Goal: Information Seeking & Learning: Learn about a topic

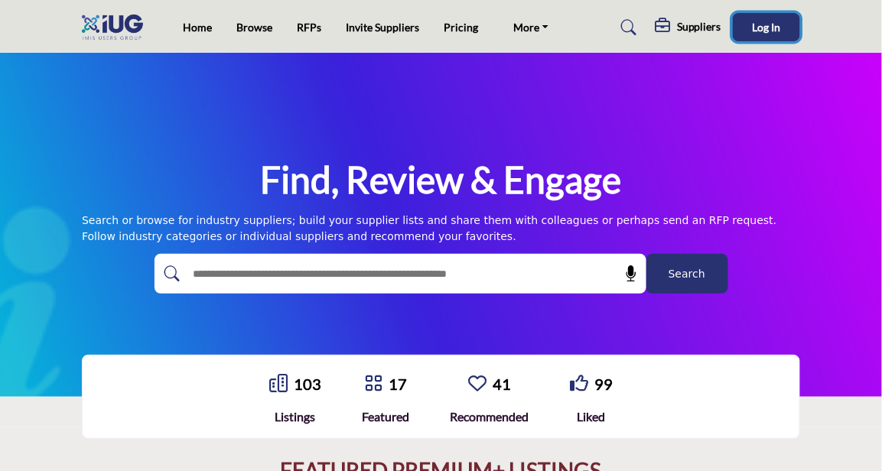
drag, startPoint x: 0, startPoint y: 0, endPoint x: 754, endPoint y: 31, distance: 754.4
click at [754, 31] on span "Log In" at bounding box center [767, 27] width 28 height 13
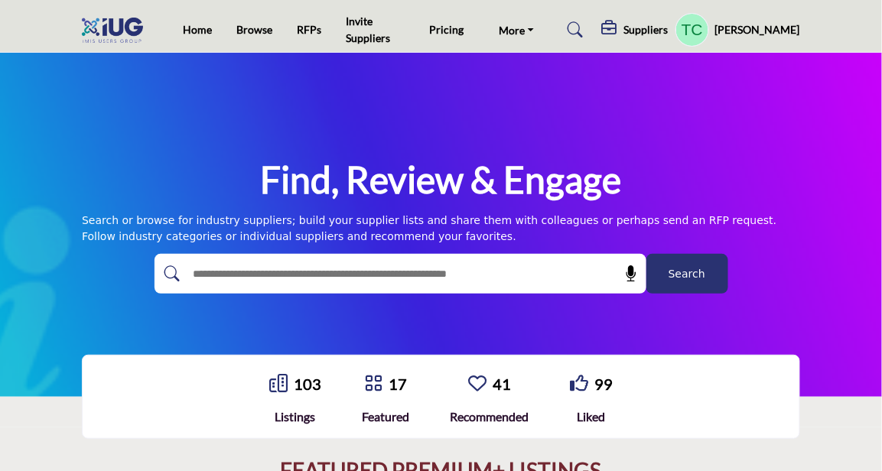
click at [618, 19] on div "Suppliers Pricing Page Media Kit" at bounding box center [701, 30] width 199 height 34
click at [647, 27] on div "Suppliers" at bounding box center [635, 30] width 67 height 18
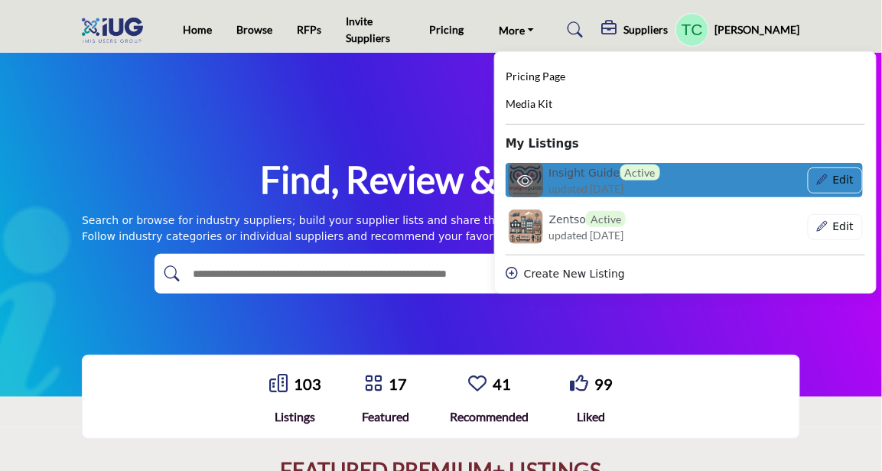
click at [582, 171] on h6 "Insight Guide Active" at bounding box center [604, 173] width 111 height 16
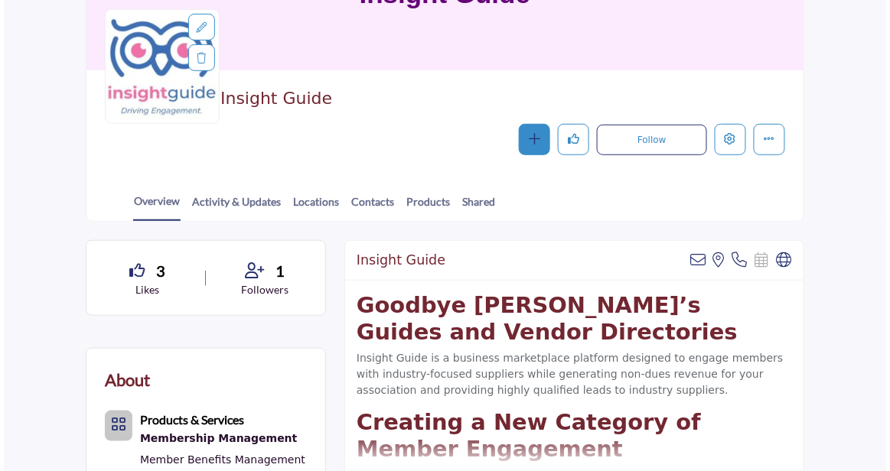
scroll to position [171, 0]
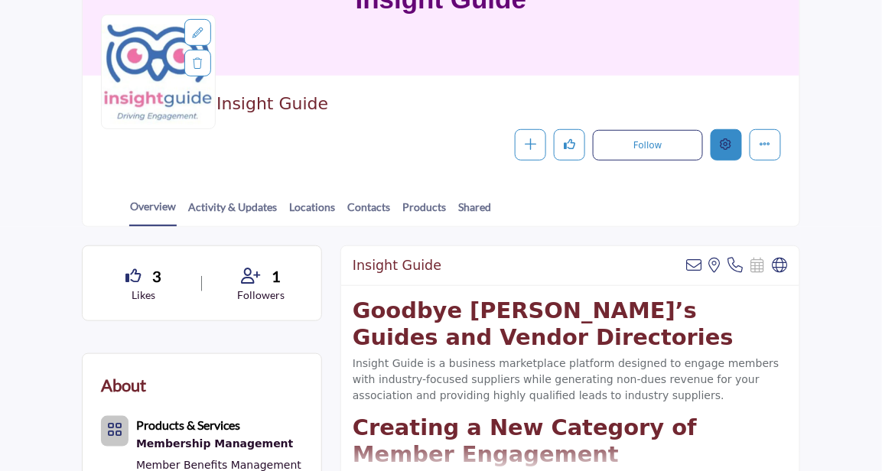
click at [714, 154] on button "Edit company" at bounding box center [726, 144] width 31 height 31
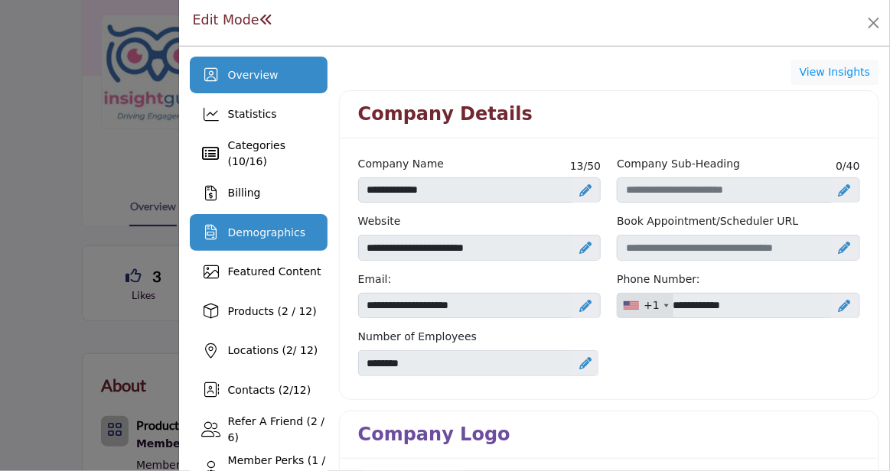
click at [285, 239] on div "Demographics" at bounding box center [266, 233] width 77 height 16
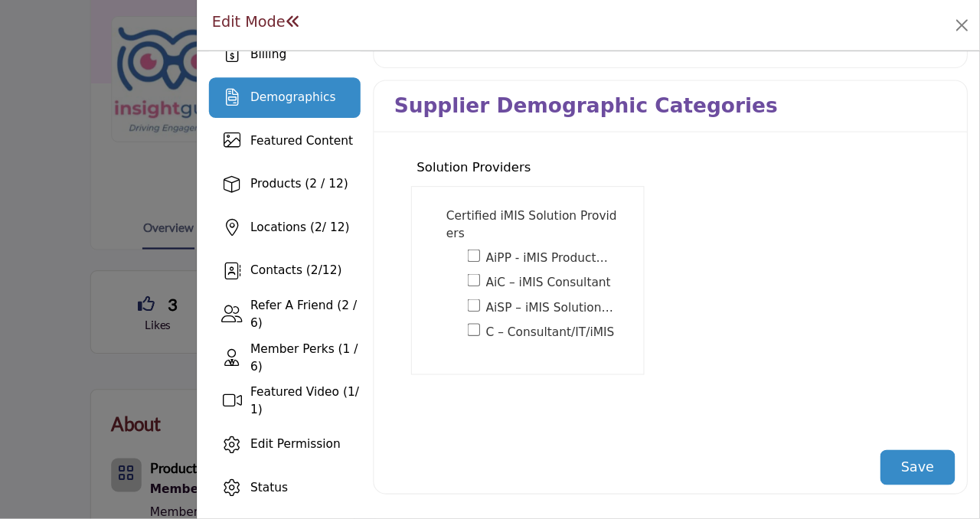
scroll to position [98, 0]
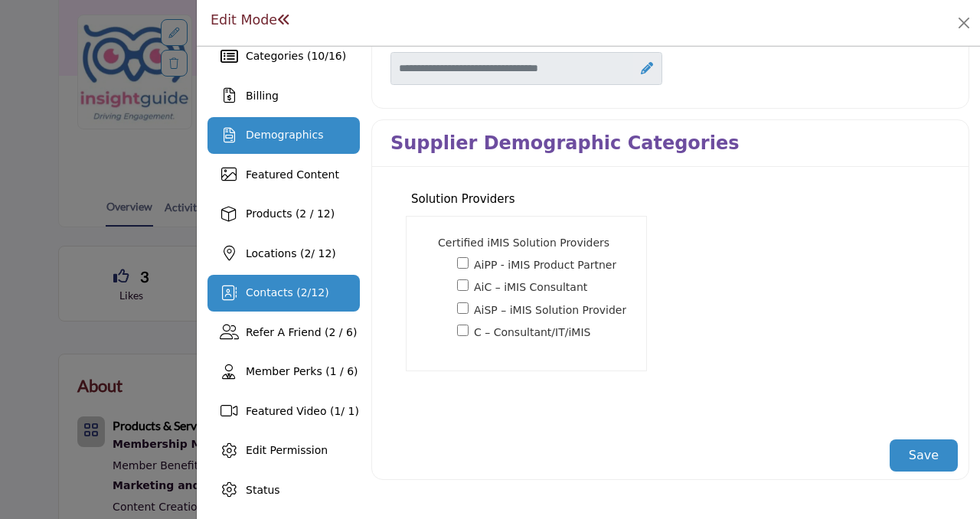
click at [304, 286] on span "Contacts ( 2 / 12 )" at bounding box center [287, 292] width 83 height 12
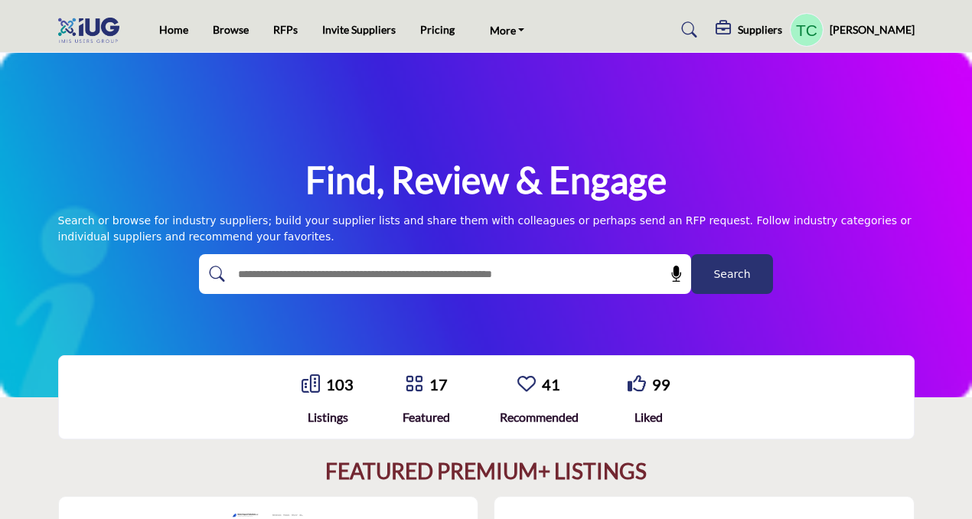
click at [782, 33] on h5 "Suppliers" at bounding box center [760, 30] width 44 height 14
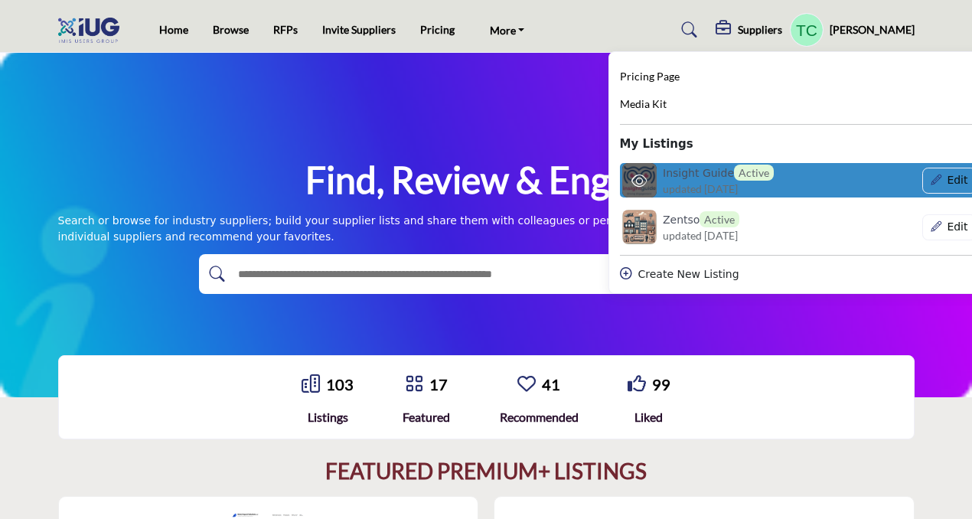
click at [719, 174] on h6 "Insight Guide Active" at bounding box center [718, 173] width 111 height 16
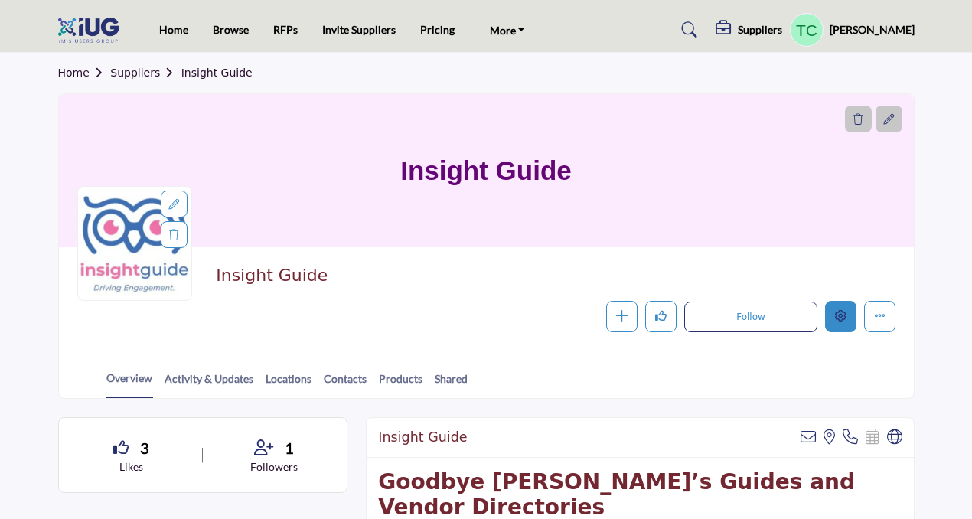
click at [845, 315] on icon "Edit company" at bounding box center [840, 315] width 11 height 11
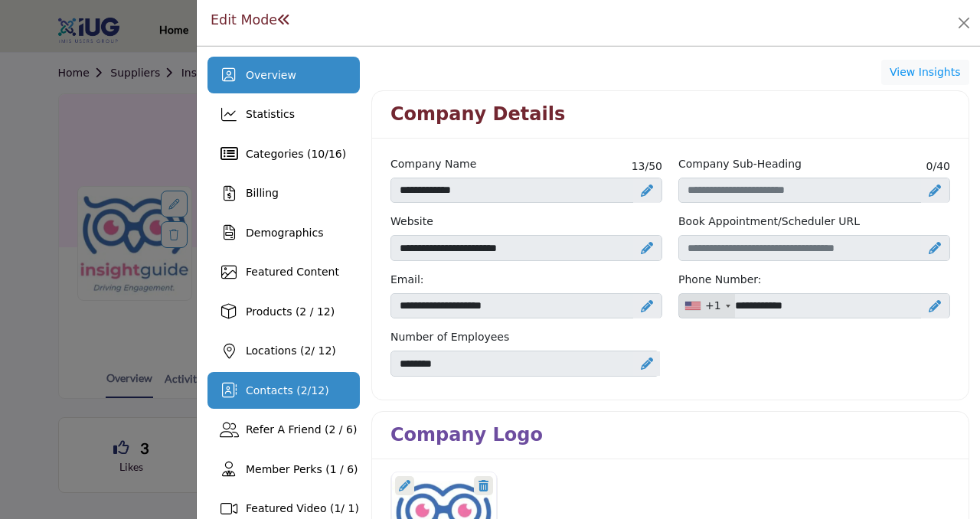
click at [285, 380] on div "Contacts ( 2 / 12 )" at bounding box center [283, 390] width 152 height 37
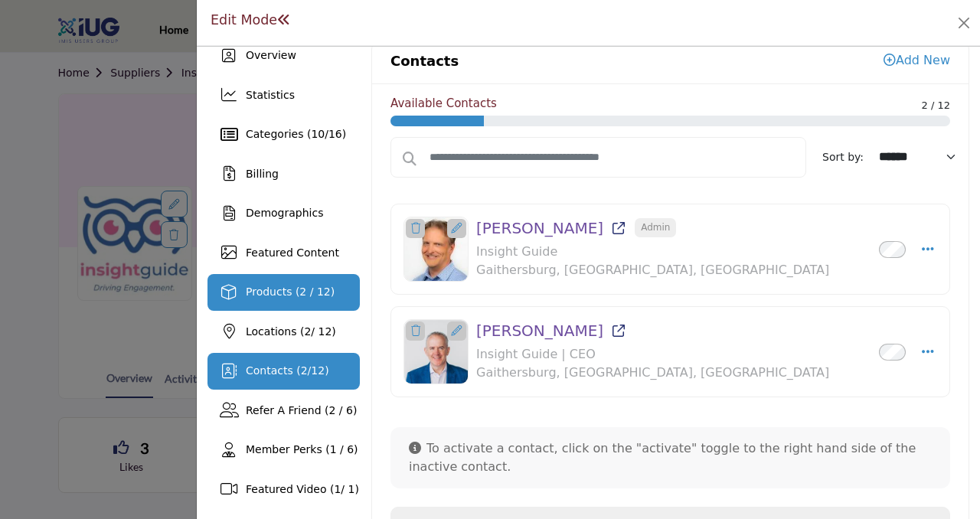
scroll to position [4, 0]
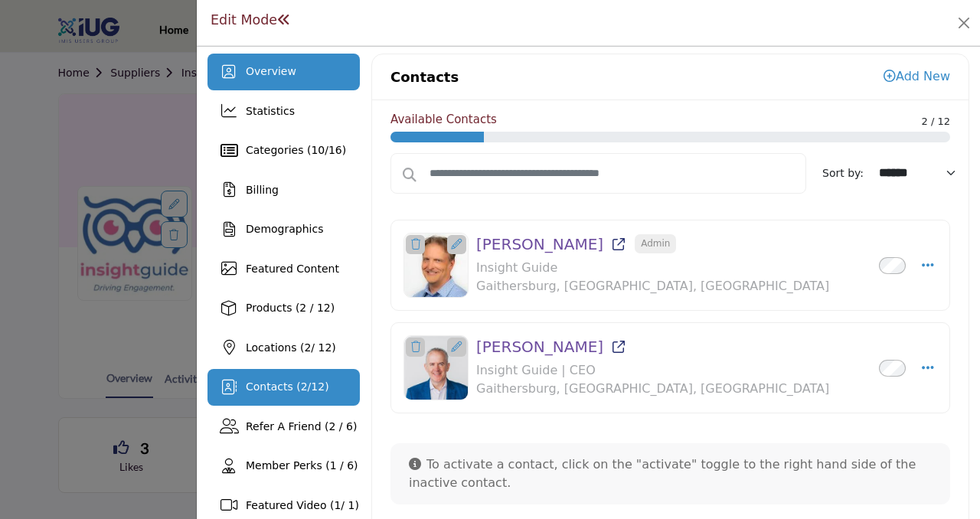
click at [285, 83] on div "Overview" at bounding box center [283, 72] width 152 height 37
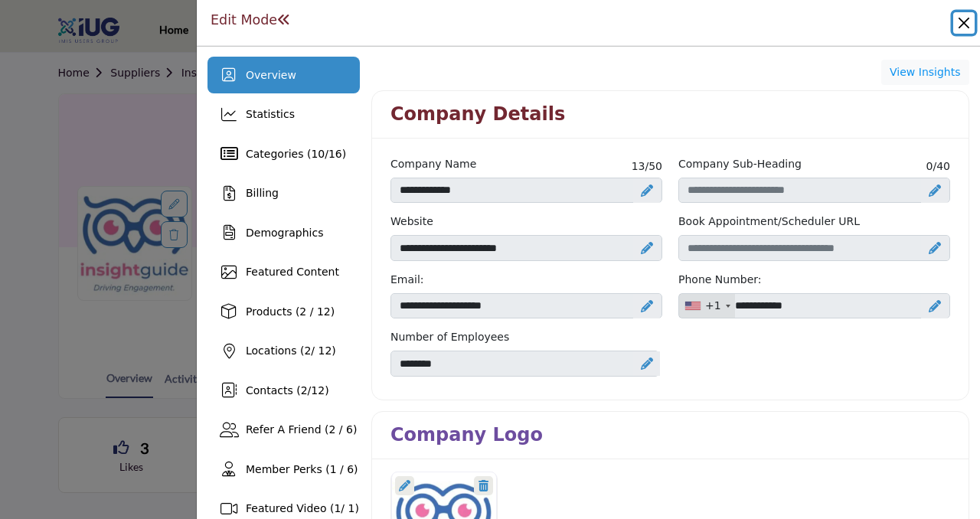
click at [967, 24] on button "Close" at bounding box center [963, 22] width 21 height 21
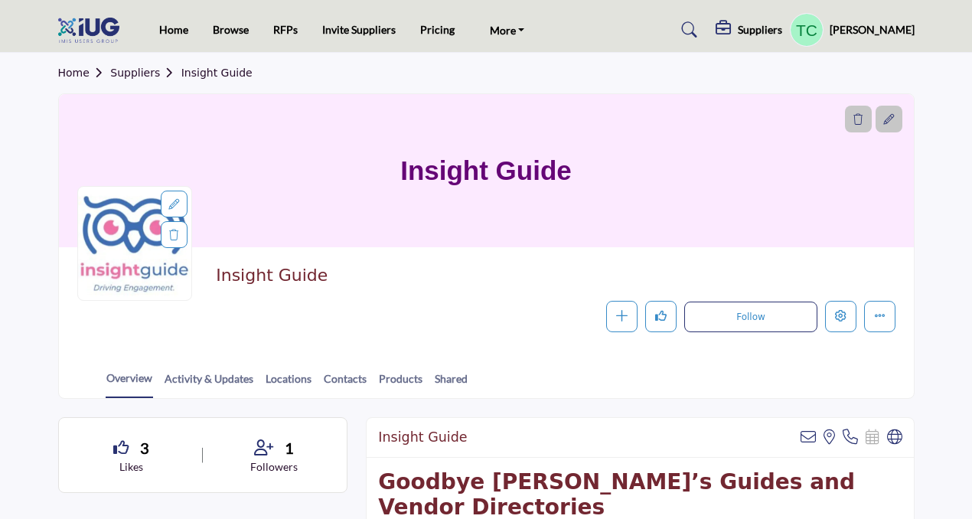
click at [74, 71] on link "Home" at bounding box center [84, 73] width 53 height 12
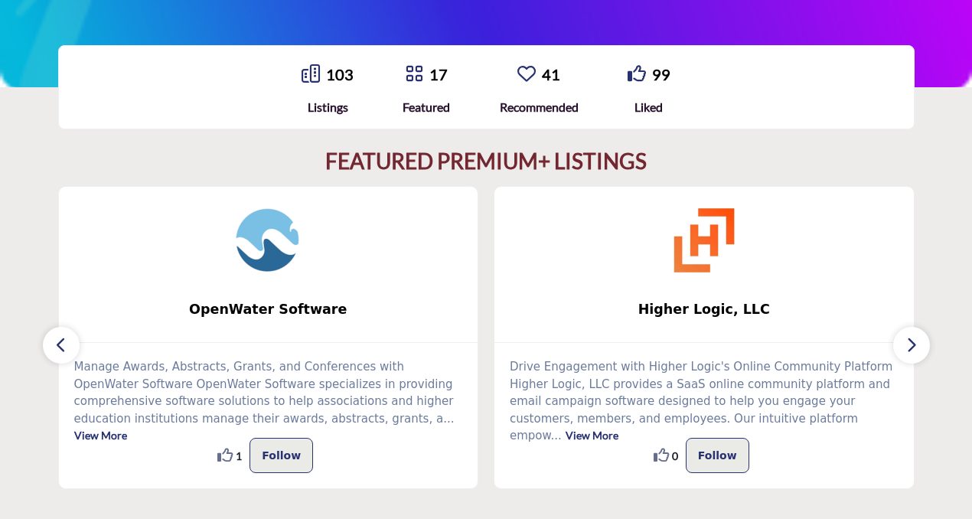
scroll to position [262, 0]
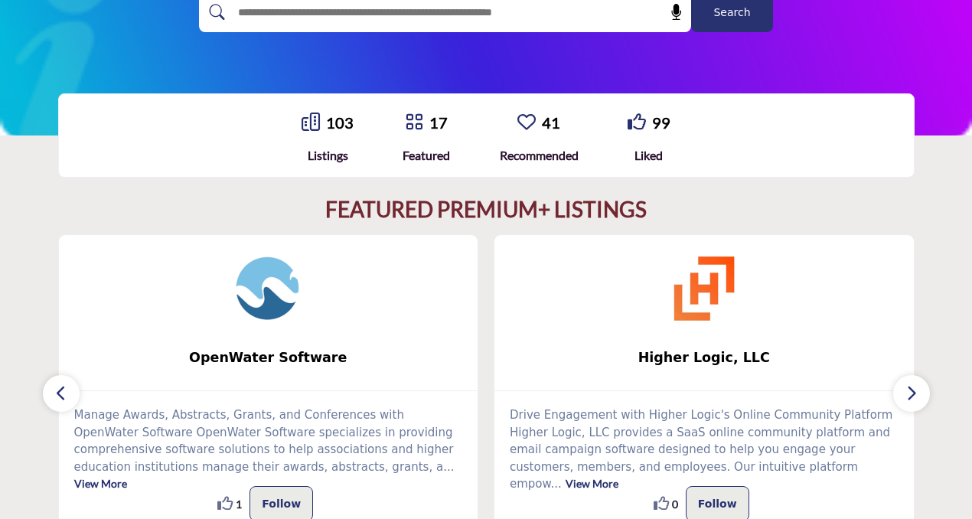
click at [901, 382] on button "button" at bounding box center [911, 393] width 37 height 37
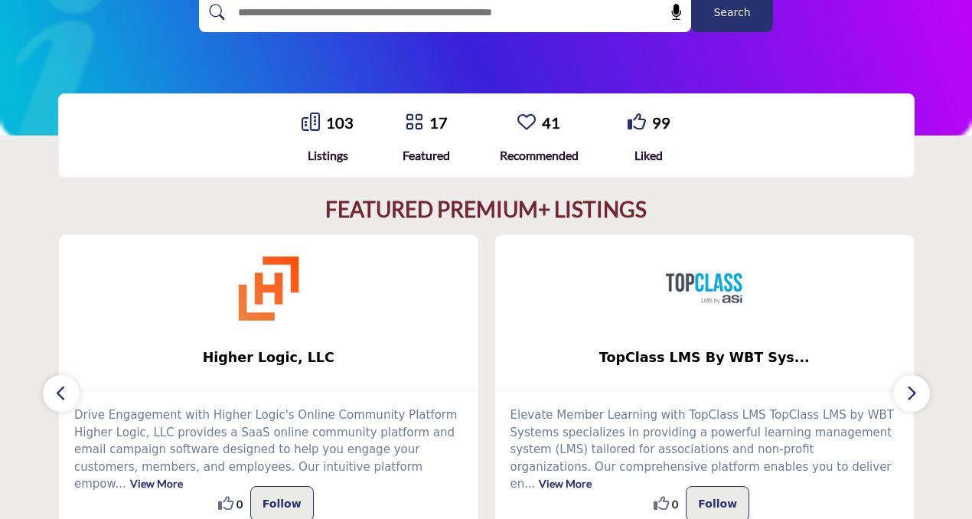
click at [901, 382] on button "button" at bounding box center [911, 393] width 37 height 37
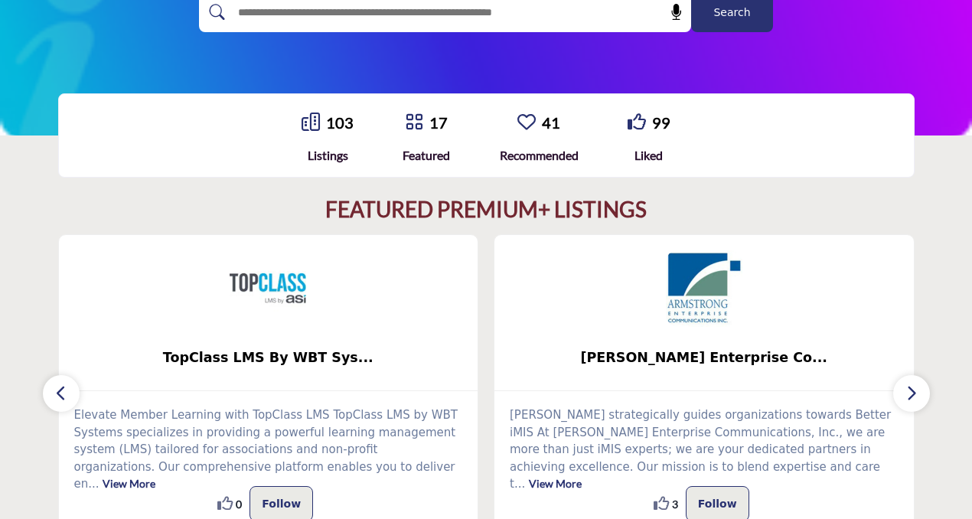
click at [901, 382] on button "button" at bounding box center [911, 393] width 37 height 37
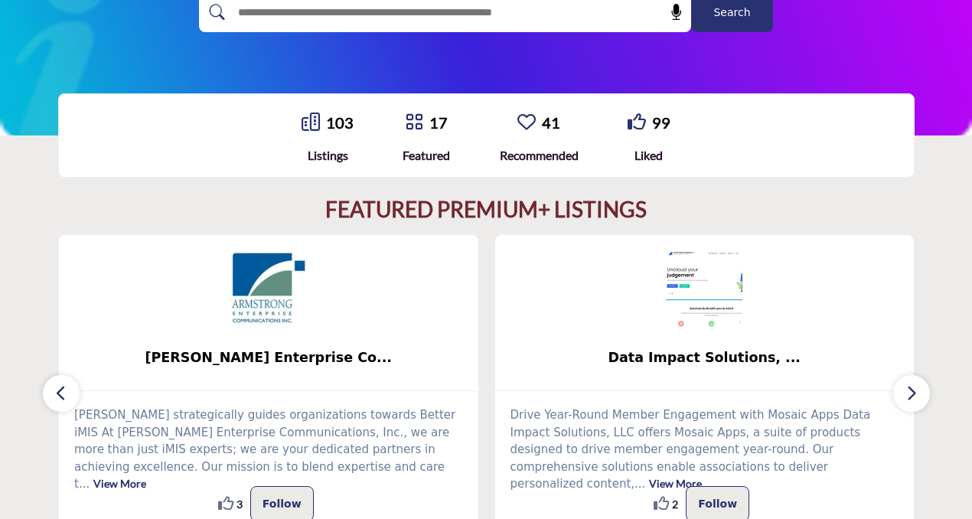
click at [901, 382] on button "button" at bounding box center [911, 393] width 37 height 37
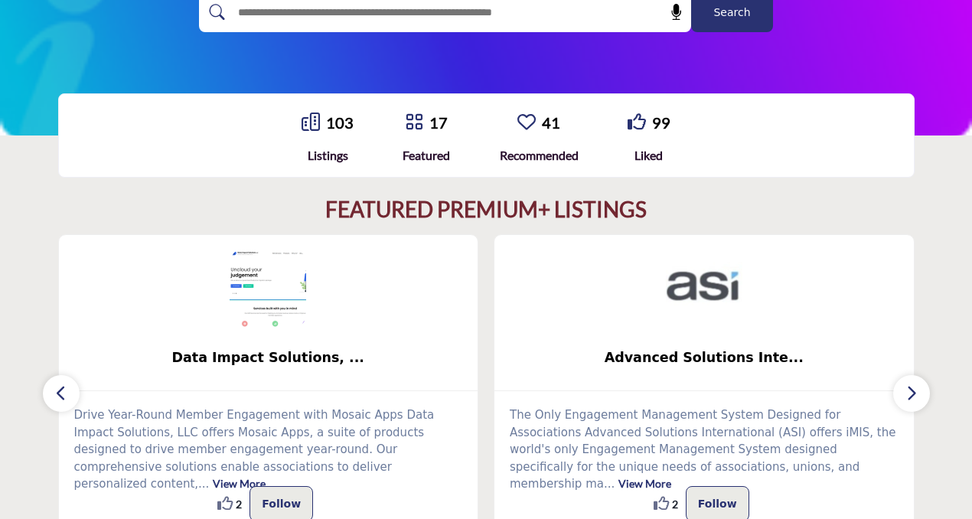
click at [901, 382] on button "button" at bounding box center [911, 393] width 37 height 37
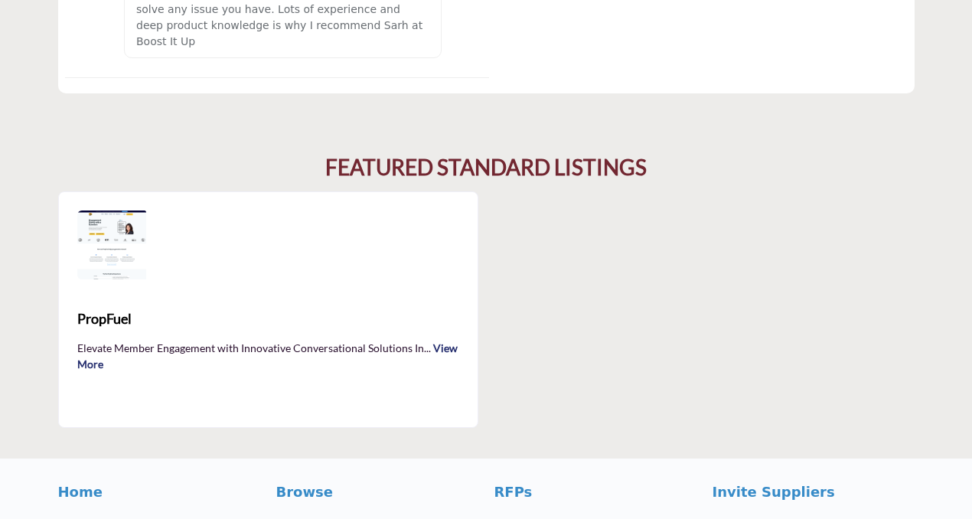
scroll to position [2427, 0]
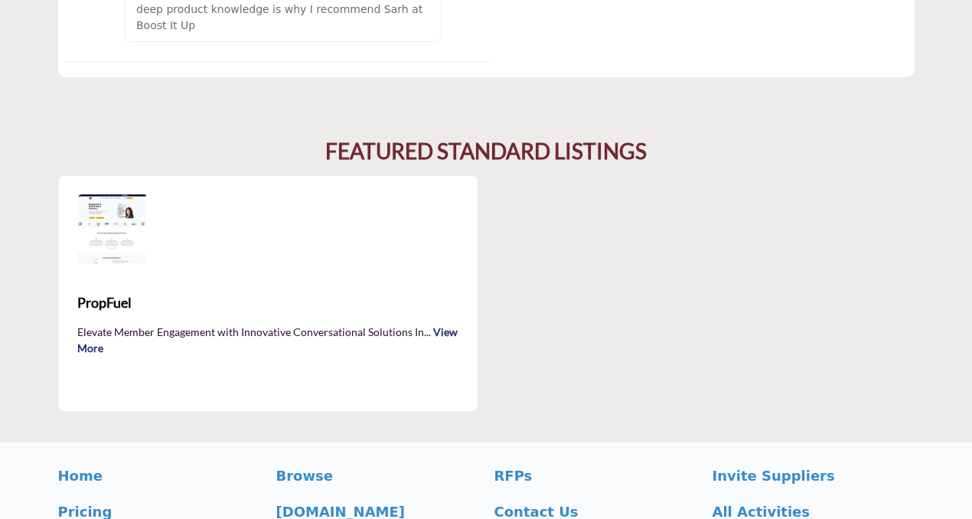
click at [441, 325] on link "View More" at bounding box center [267, 339] width 380 height 29
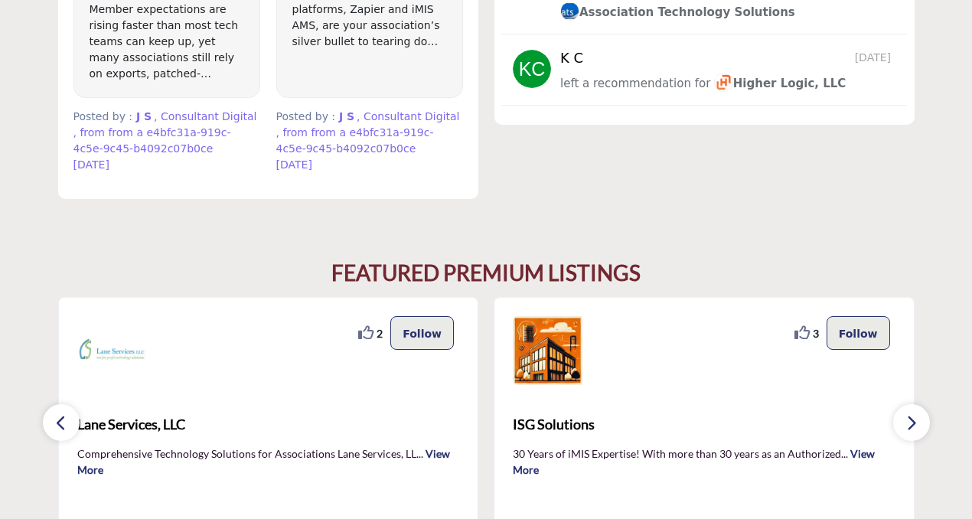
scroll to position [1224, 0]
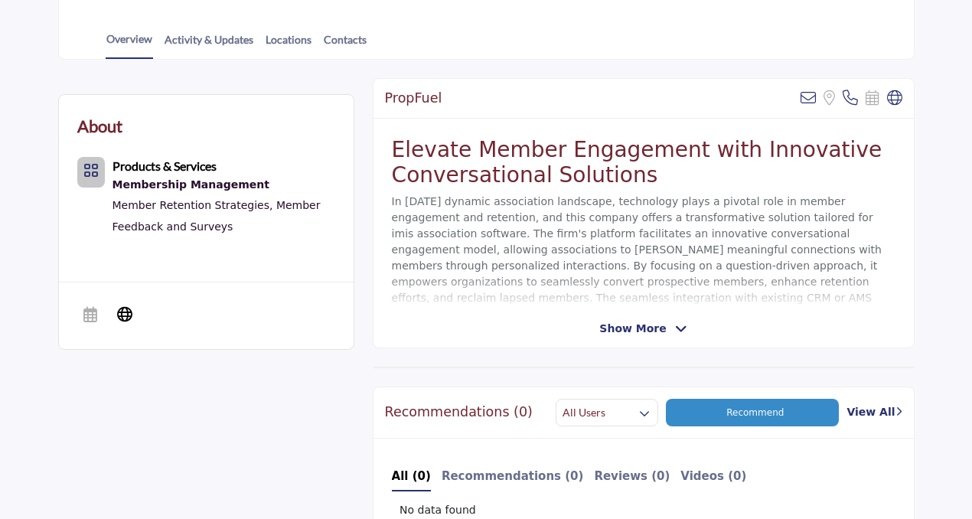
scroll to position [343, 0]
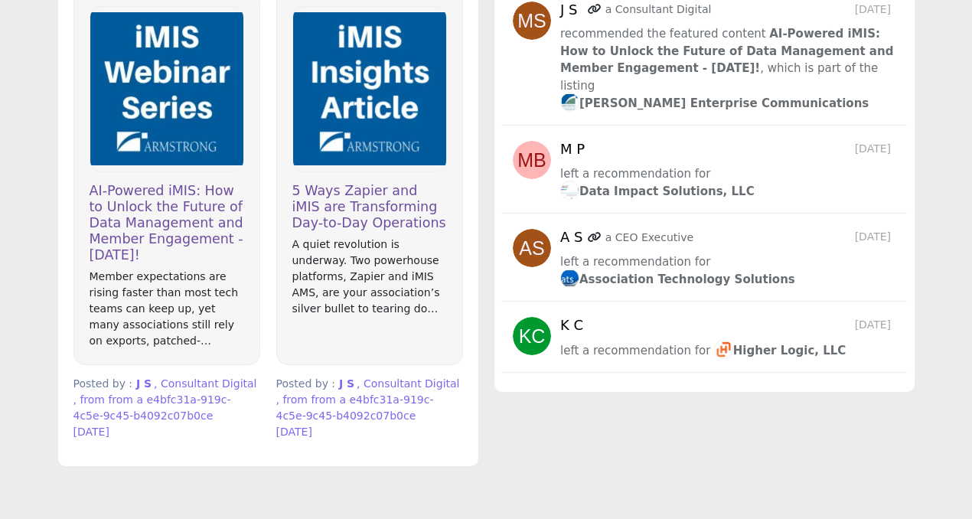
scroll to position [929, 0]
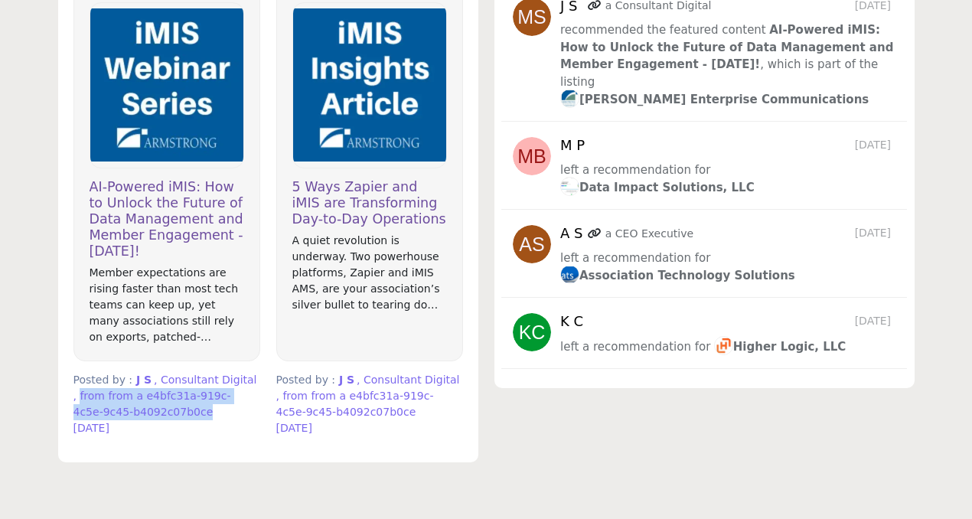
drag, startPoint x: 197, startPoint y: 412, endPoint x: 72, endPoint y: 396, distance: 126.5
click at [72, 396] on div "AI-Powered iMIS: How to Unlock the Future of Data Management and Member Engagem…" at bounding box center [166, 216] width 203 height 461
click at [527, 445] on div "Recommendations View All J S [DATE]" at bounding box center [704, 196] width 436 height 531
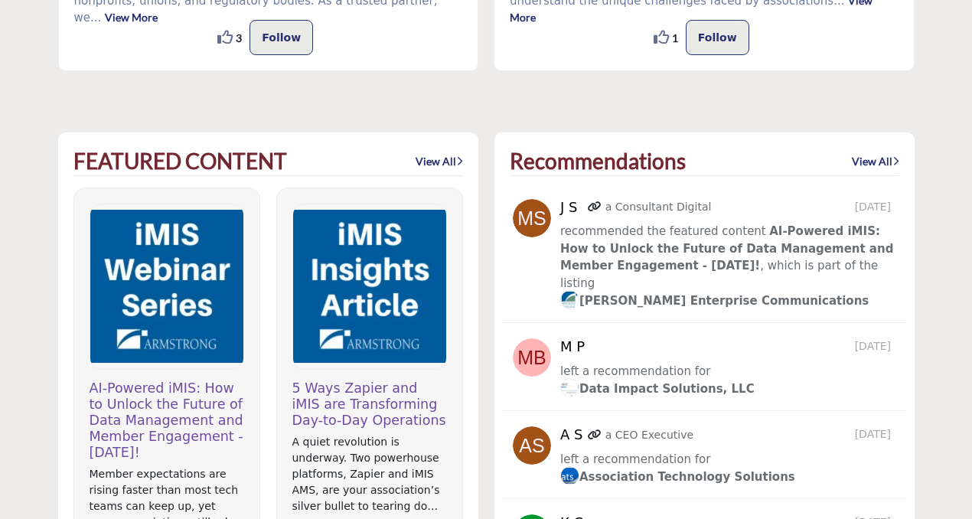
scroll to position [729, 0]
